Goal: Entertainment & Leisure: Consume media (video, audio)

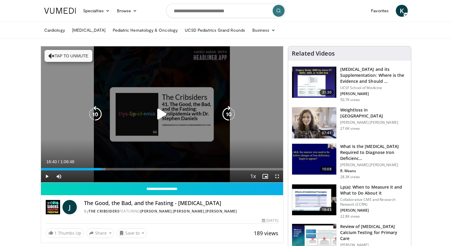
click at [157, 115] on icon "Video Player" at bounding box center [162, 114] width 17 height 17
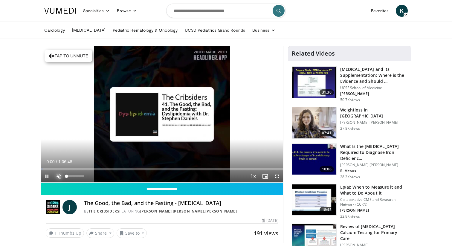
click at [58, 177] on span "Video Player" at bounding box center [59, 177] width 12 height 12
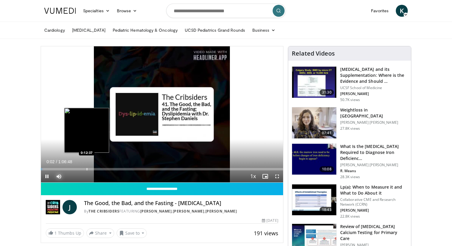
click at [86, 167] on div "Loaded : 1.00% 0:00:02 0:12:37" at bounding box center [162, 168] width 242 height 6
